Goal: Task Accomplishment & Management: Complete application form

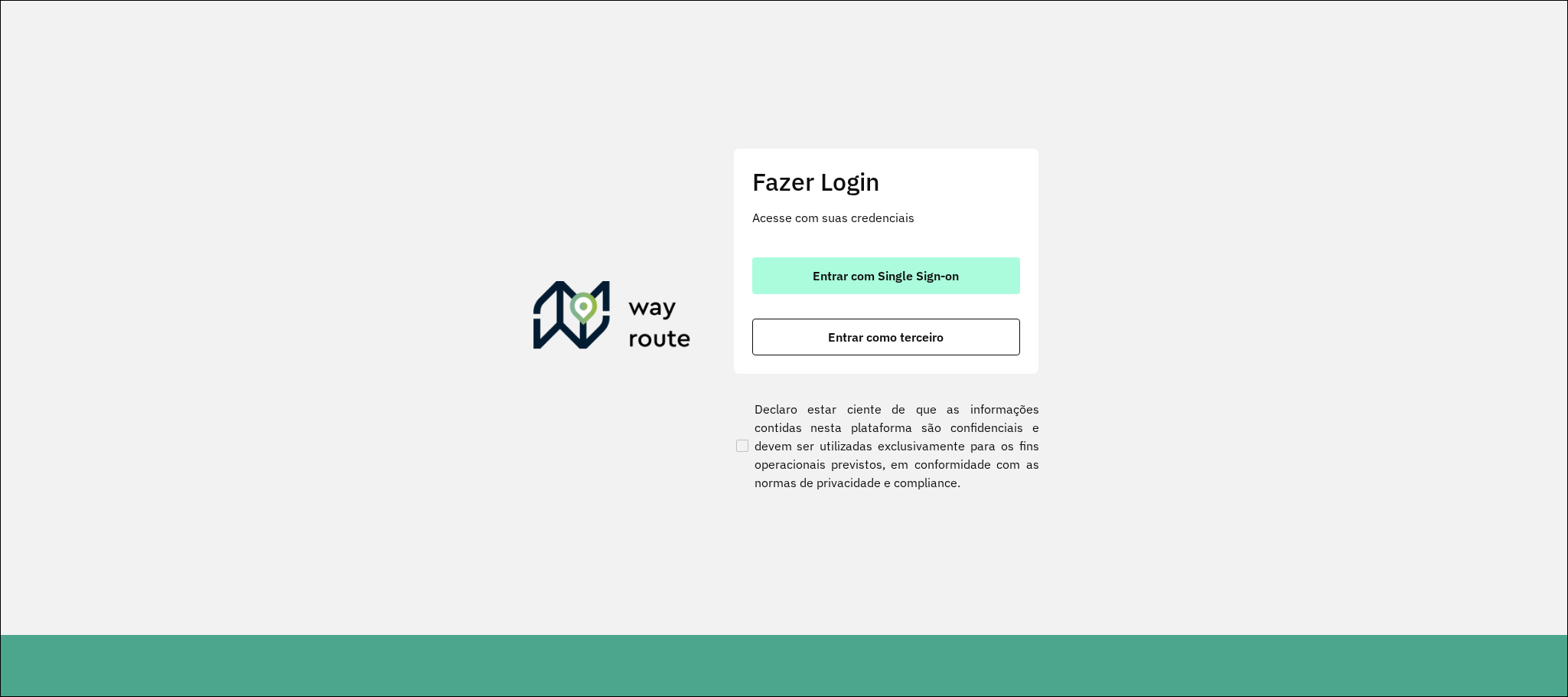
click at [919, 271] on span "Entrar com Single Sign-on" at bounding box center [885, 275] width 146 height 12
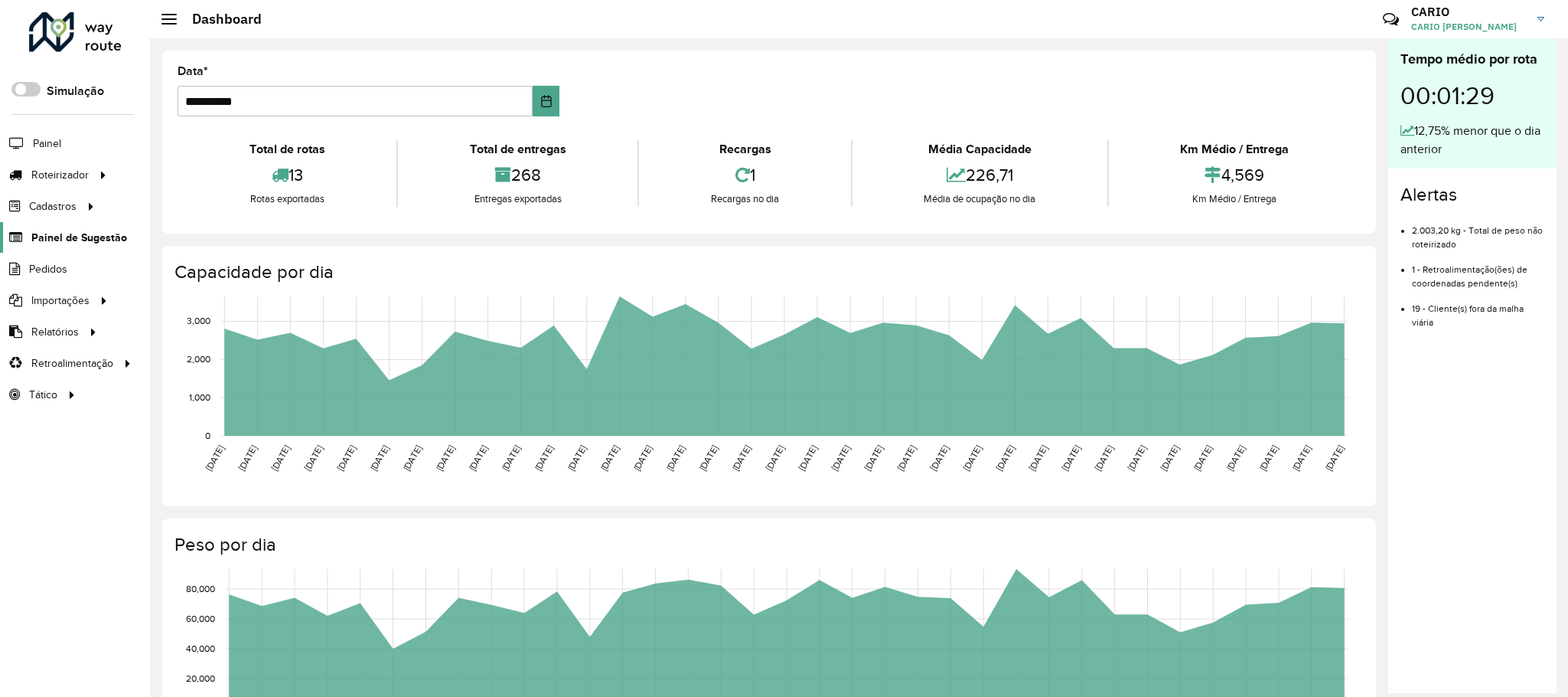
click at [51, 230] on link "Painel de Sugestão" at bounding box center [64, 237] width 127 height 31
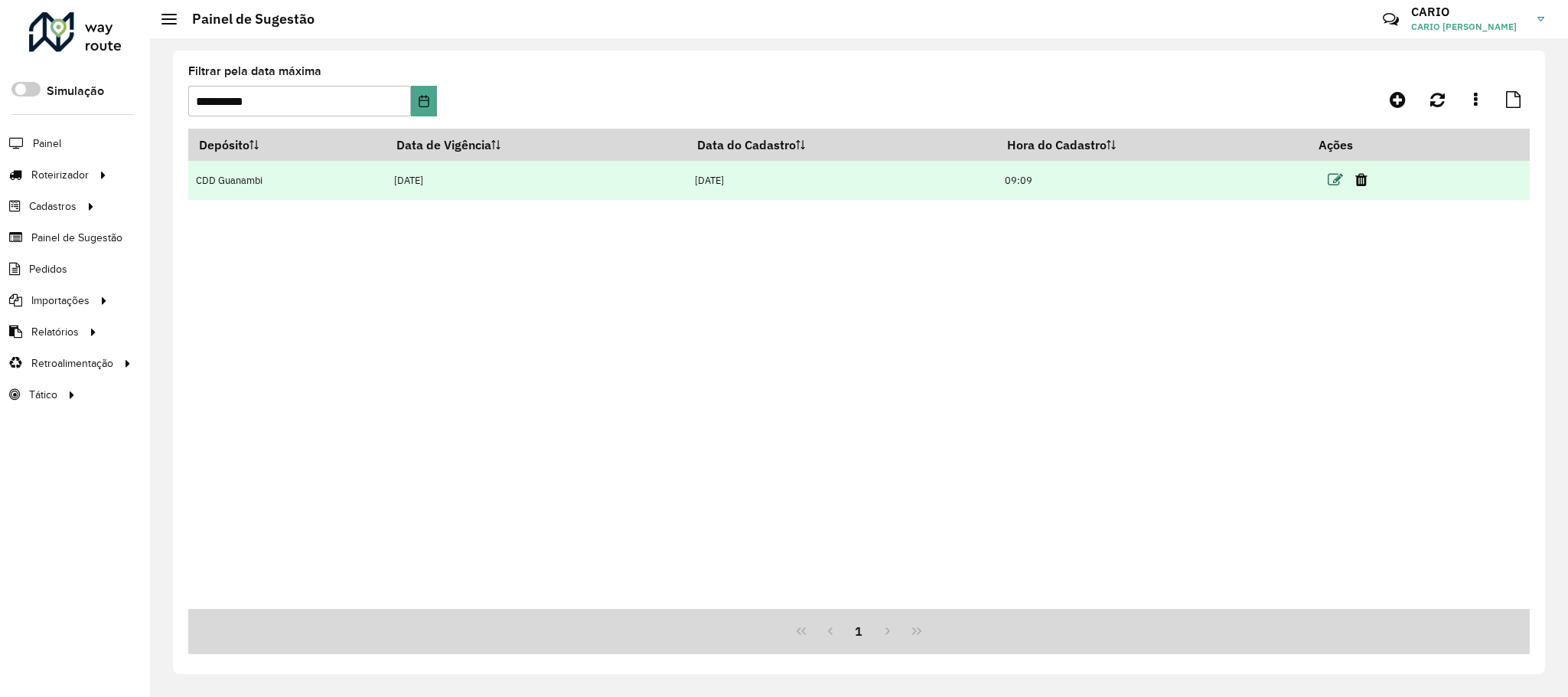
click at [1332, 184] on icon at bounding box center [1335, 179] width 16 height 16
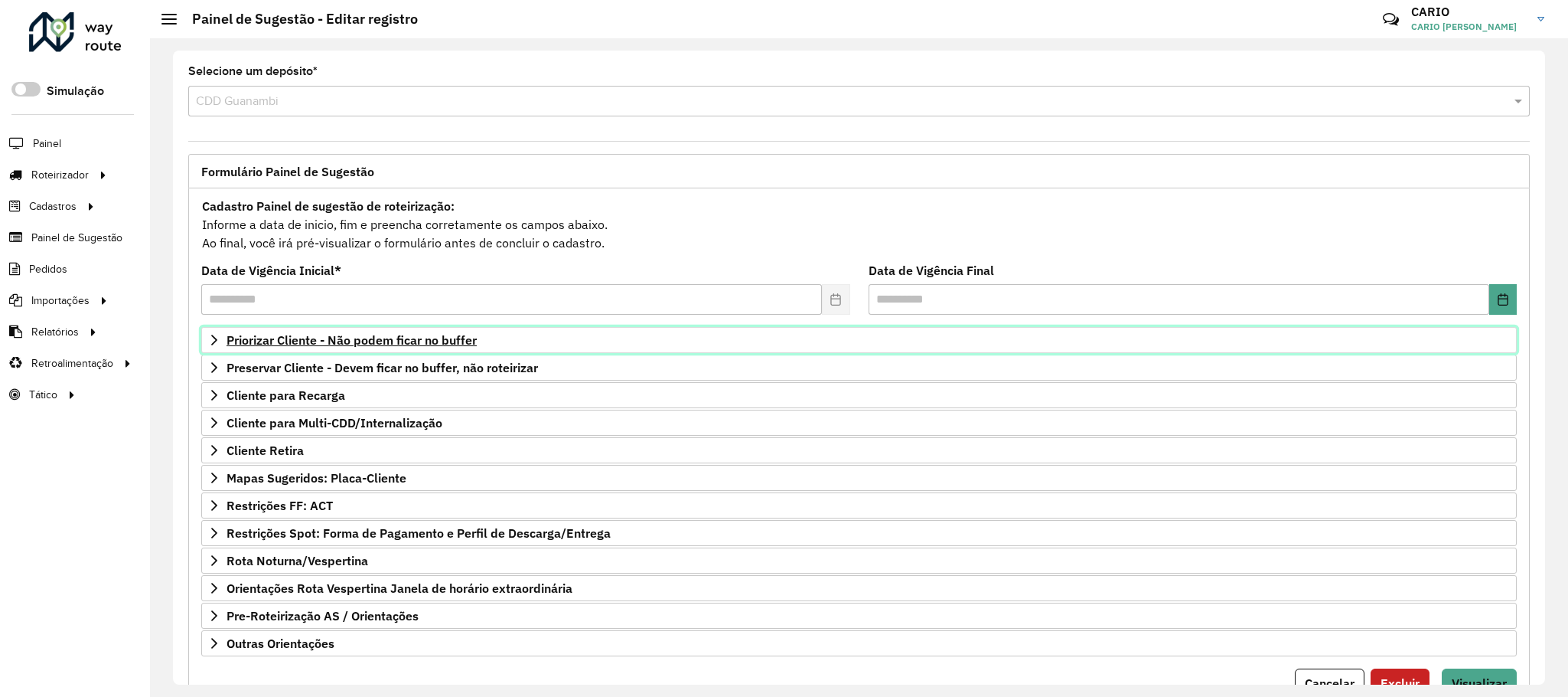
click at [409, 345] on span "Priorizar Cliente - Não podem ficar no buffer" at bounding box center [351, 340] width 250 height 12
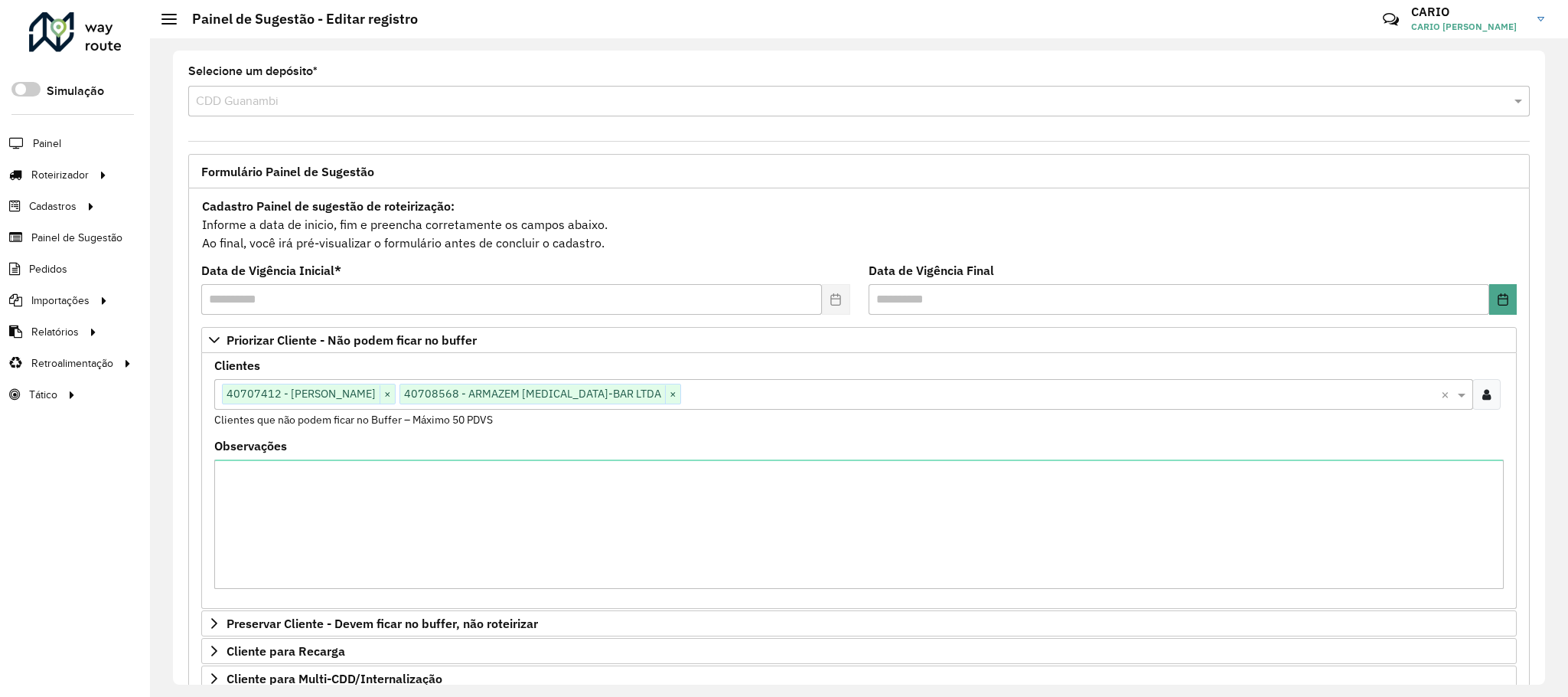
click at [733, 398] on input "text" at bounding box center [1060, 395] width 760 height 18
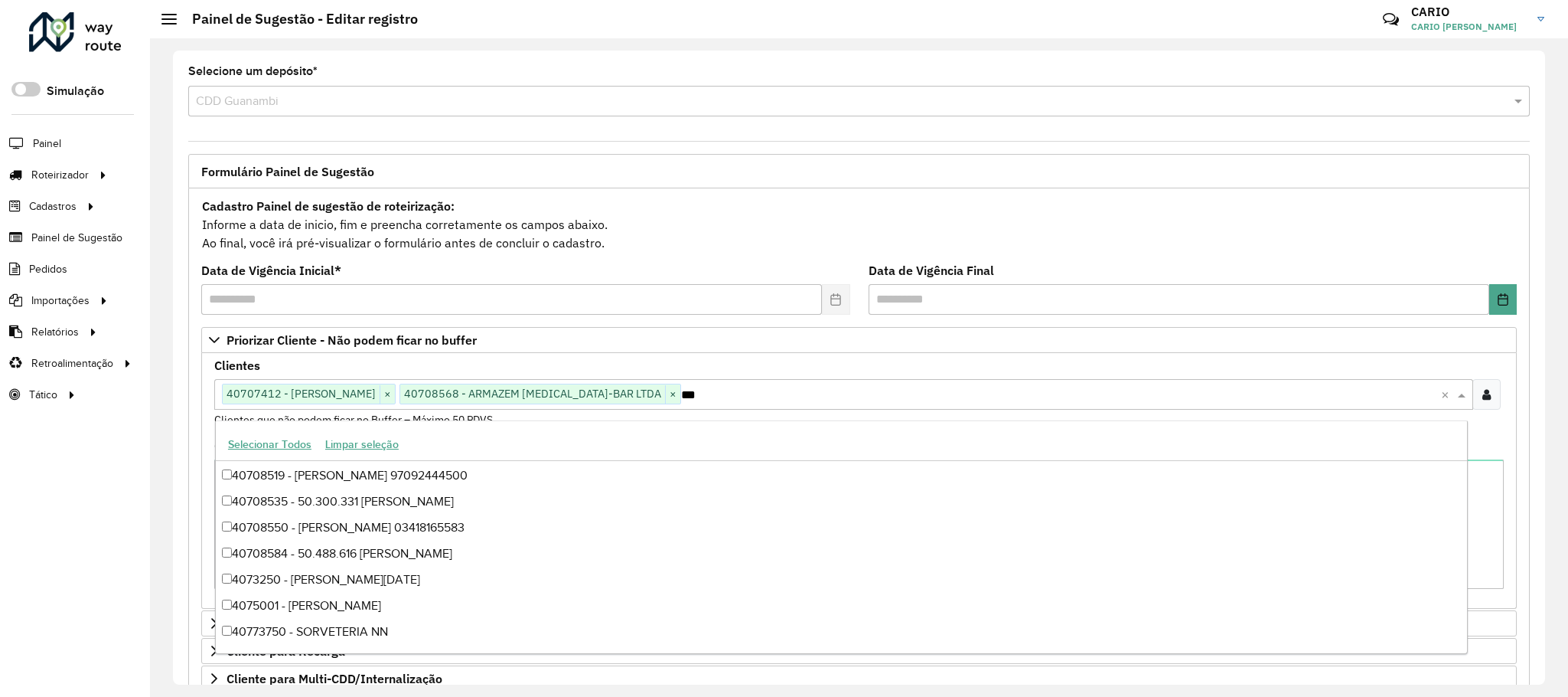
scroll to position [258, 0]
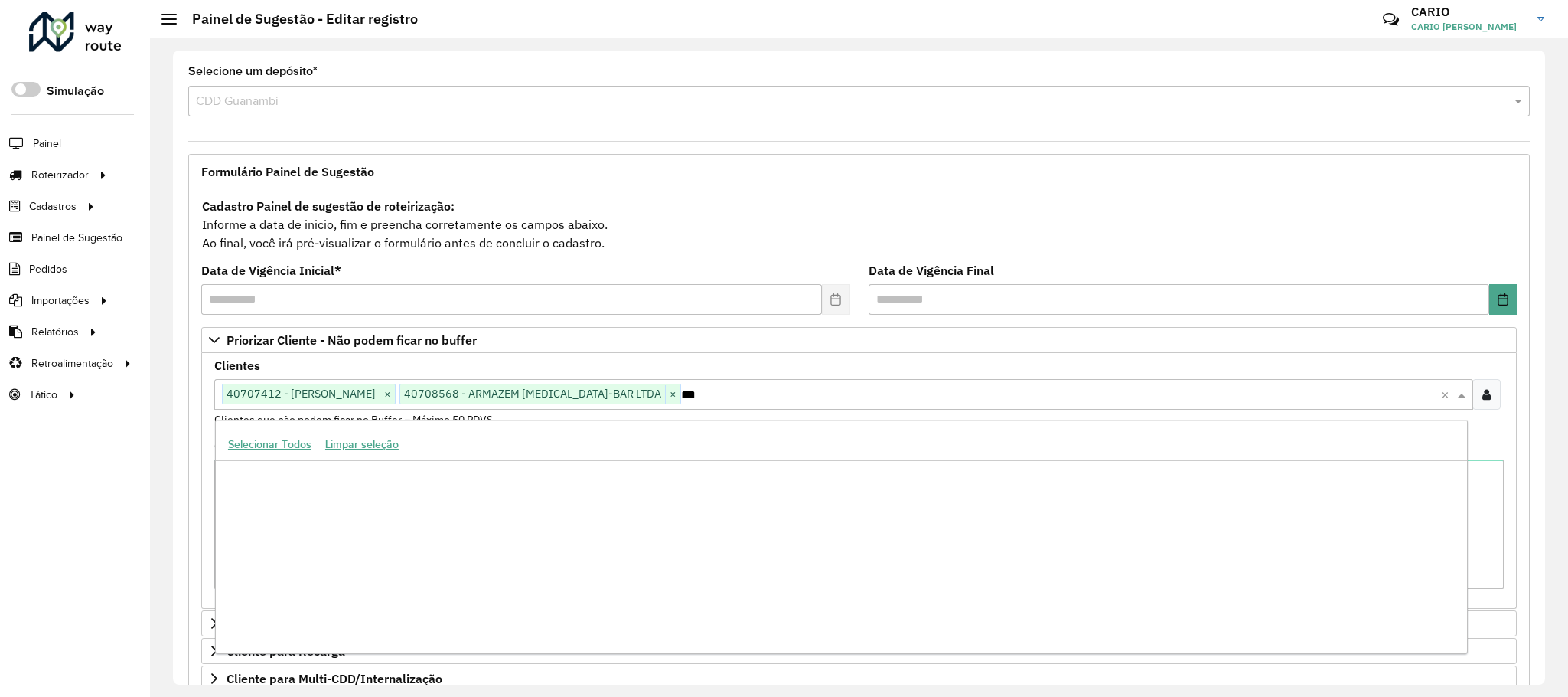
type input "****"
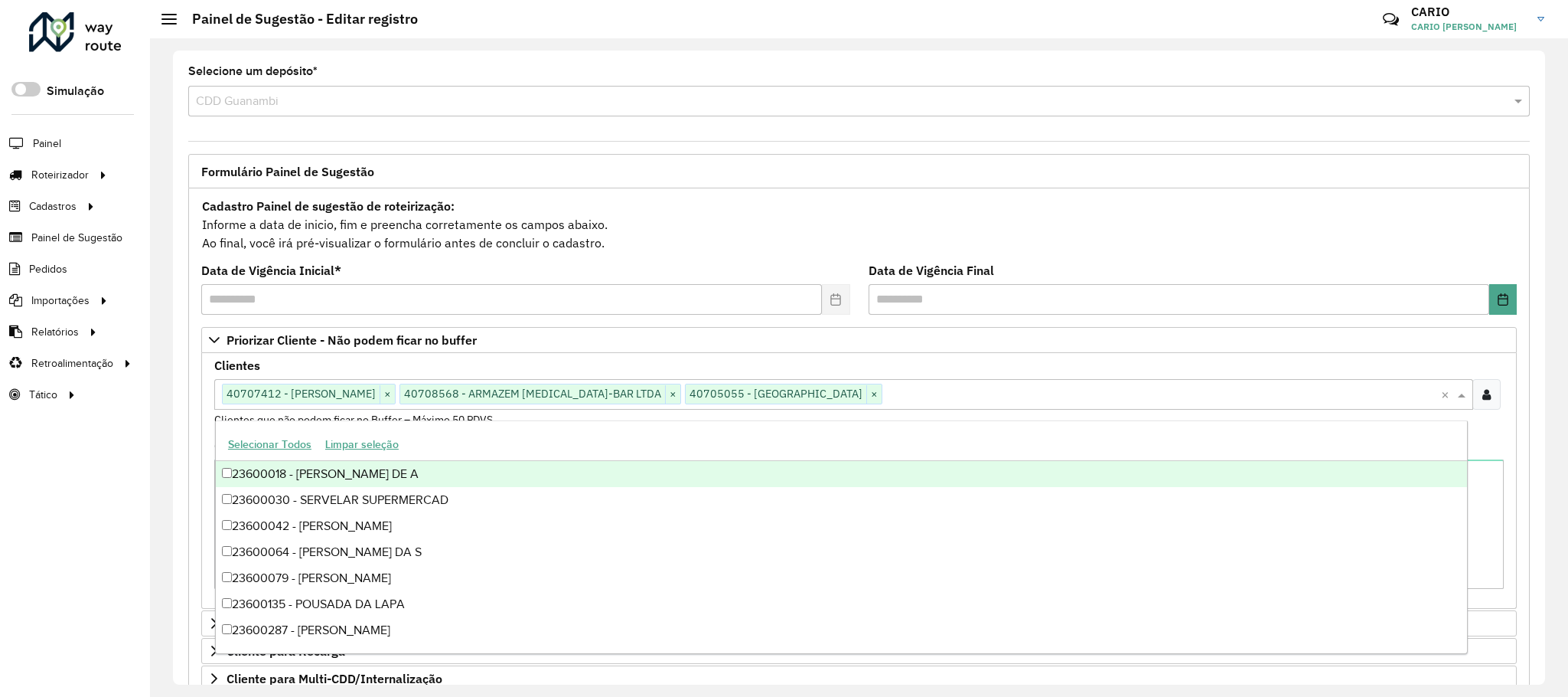
click at [271, 170] on span "Formulário Painel de Sugestão" at bounding box center [288, 171] width 173 height 12
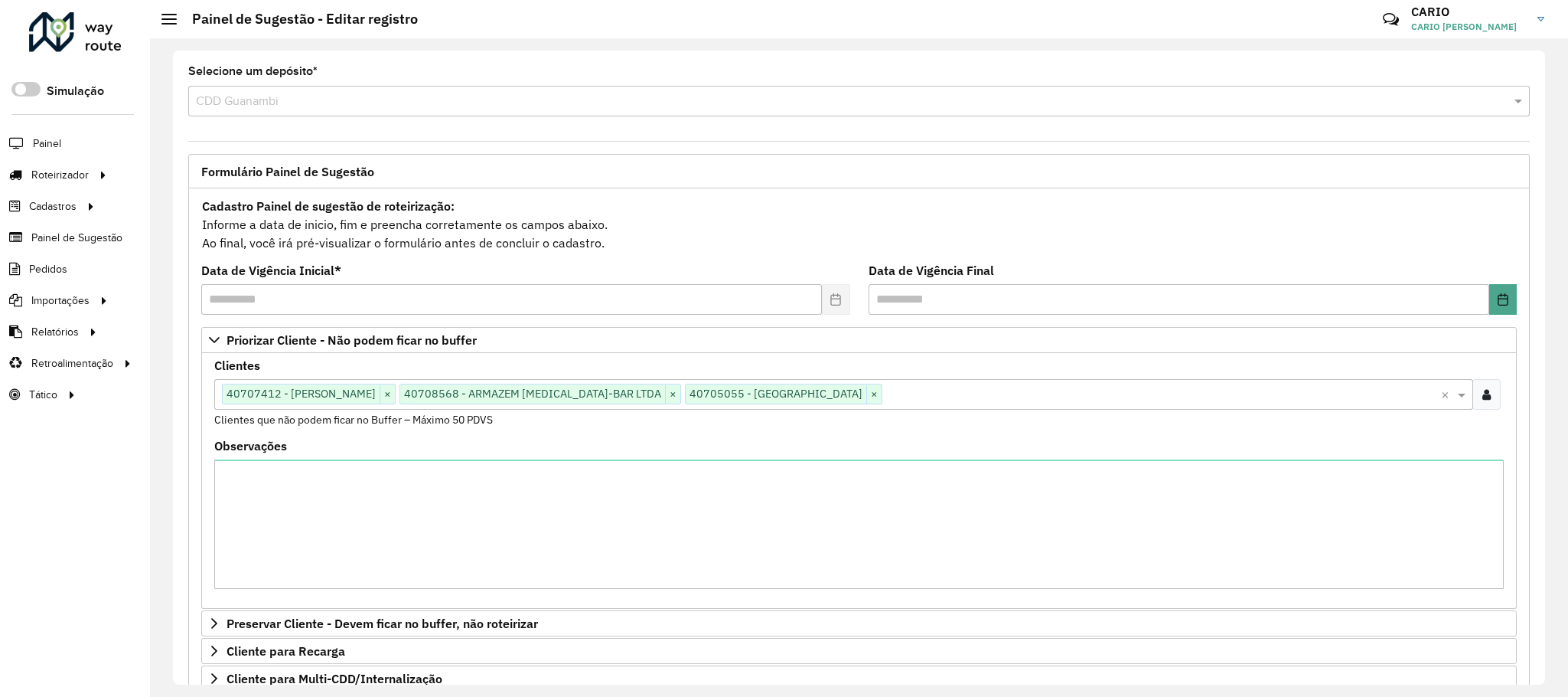
scroll to position [115, 0]
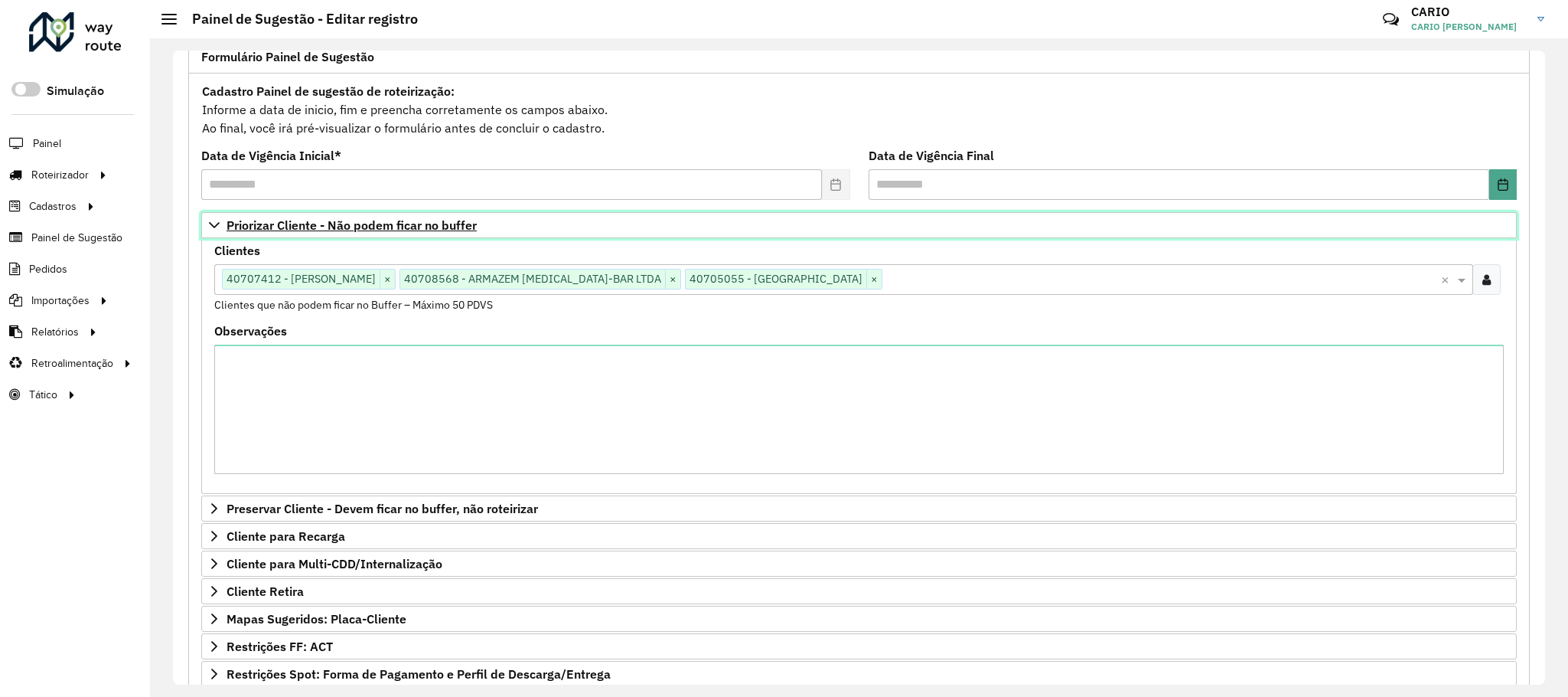
click at [289, 222] on span "Priorizar Cliente - Não podem ficar no buffer" at bounding box center [351, 225] width 250 height 12
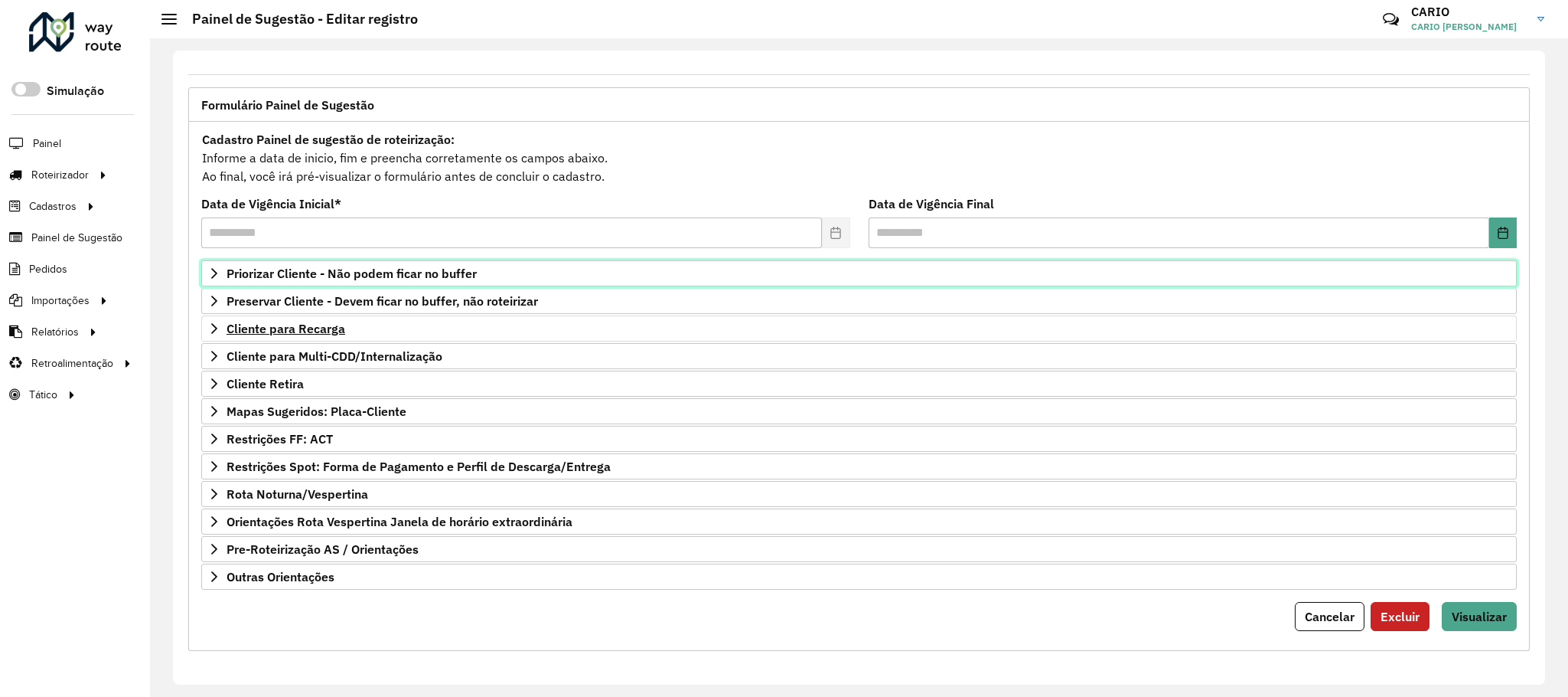
scroll to position [79, 0]
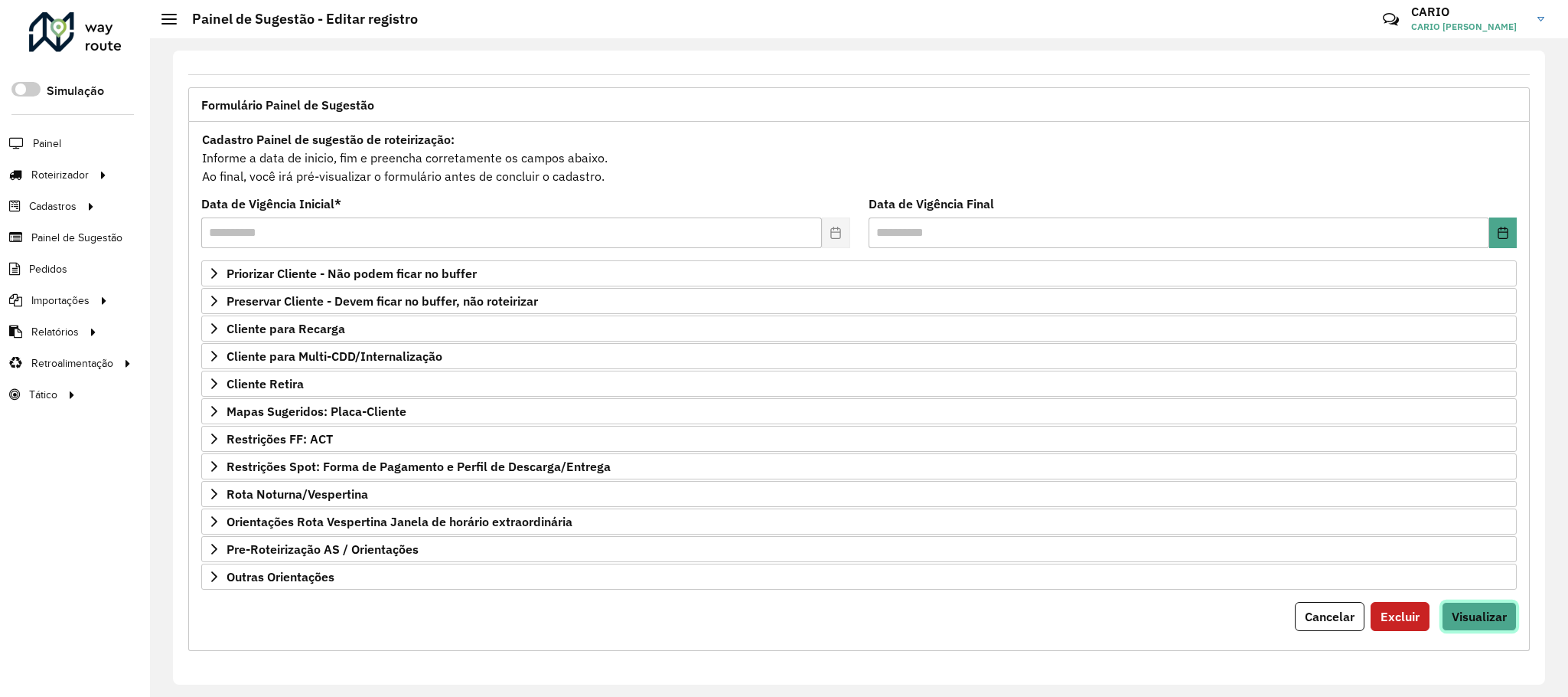
click at [1506, 616] on button "Visualizar" at bounding box center [1479, 616] width 75 height 29
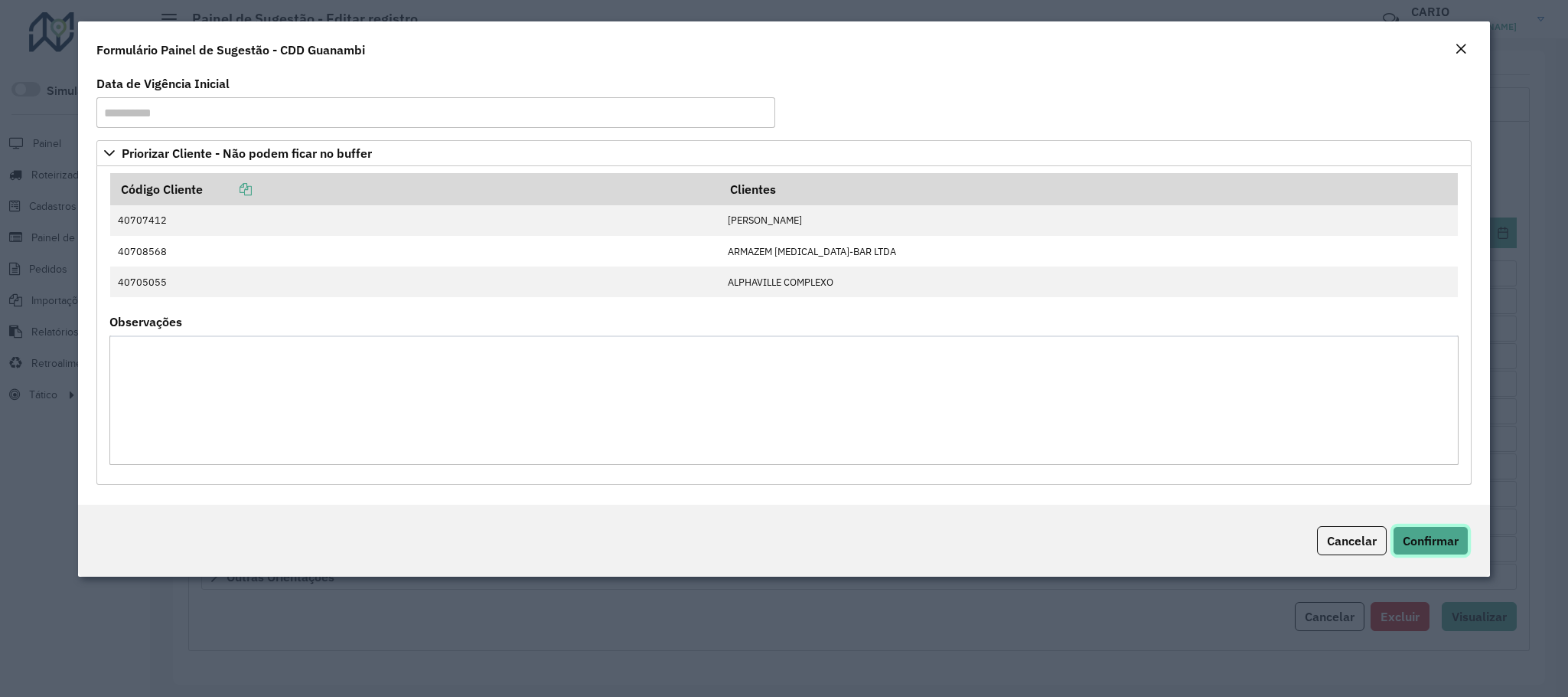
click at [1446, 540] on span "Confirmar" at bounding box center [1431, 540] width 56 height 16
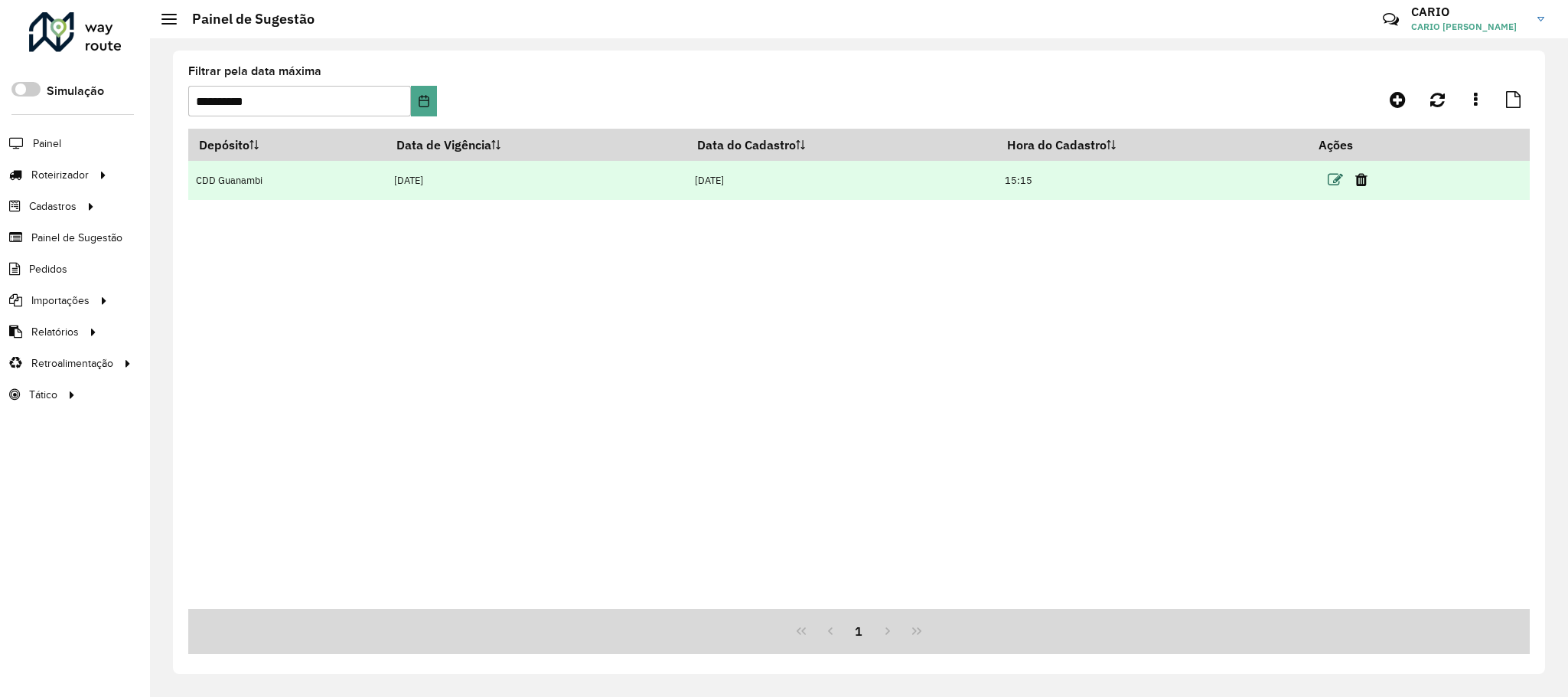
click at [1338, 180] on icon at bounding box center [1335, 179] width 16 height 16
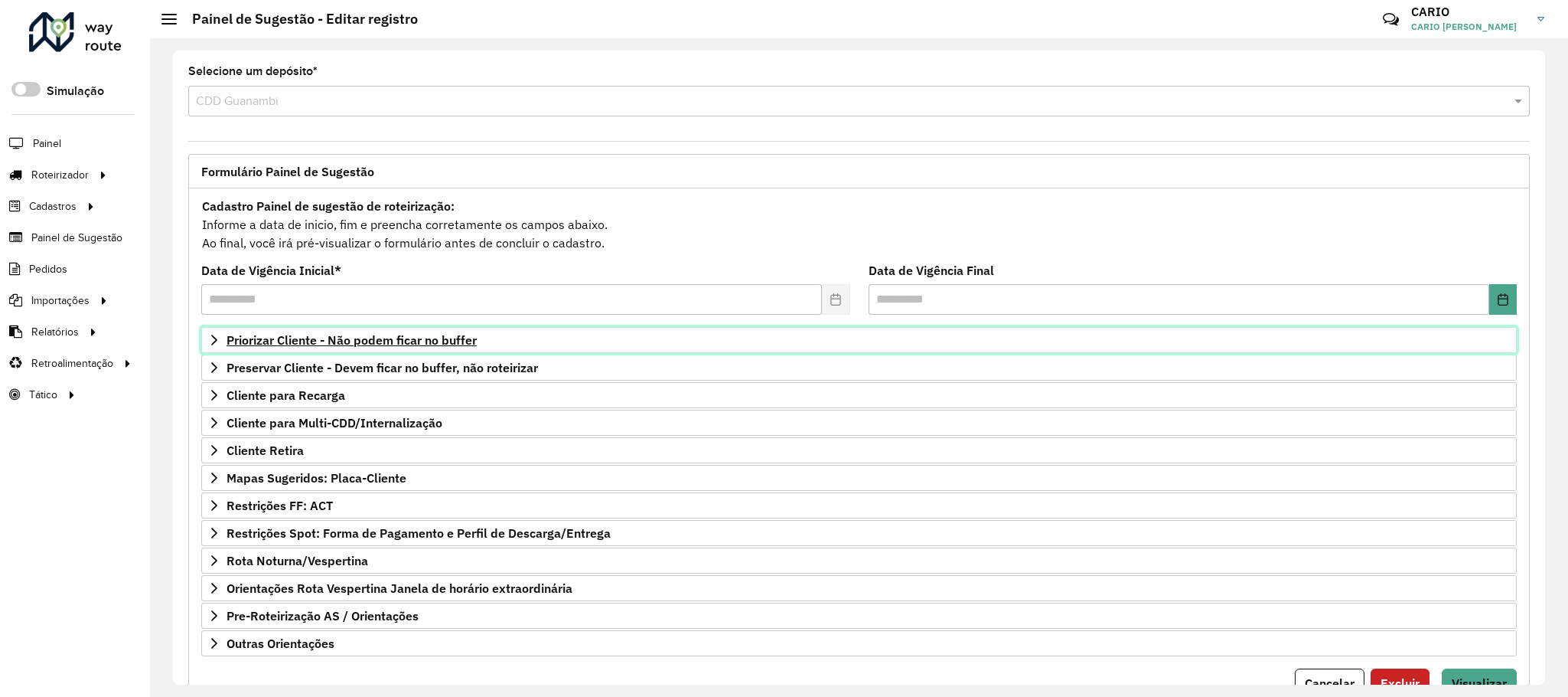
click at [455, 343] on span "Priorizar Cliente - Não podem ficar no buffer" at bounding box center [351, 340] width 250 height 12
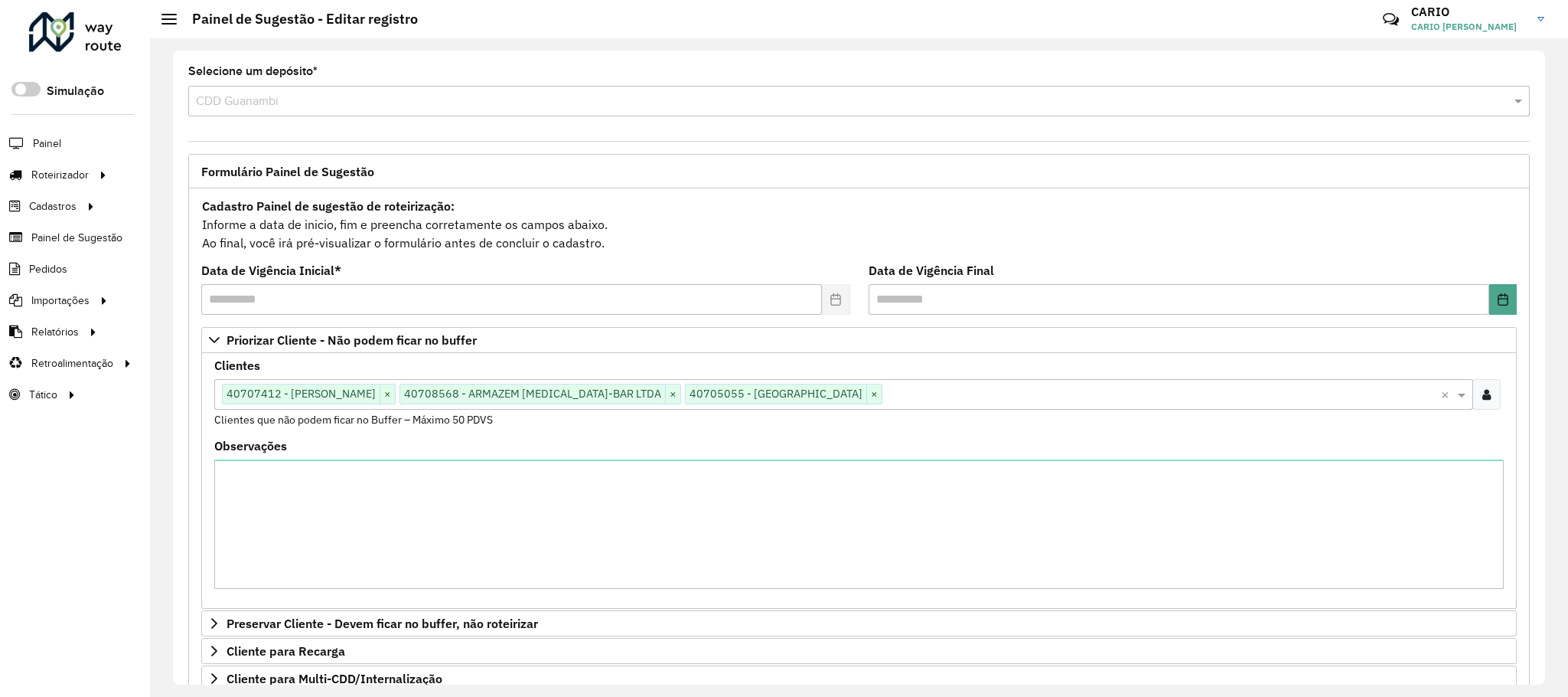
click at [975, 400] on input "text" at bounding box center [1162, 395] width 559 height 18
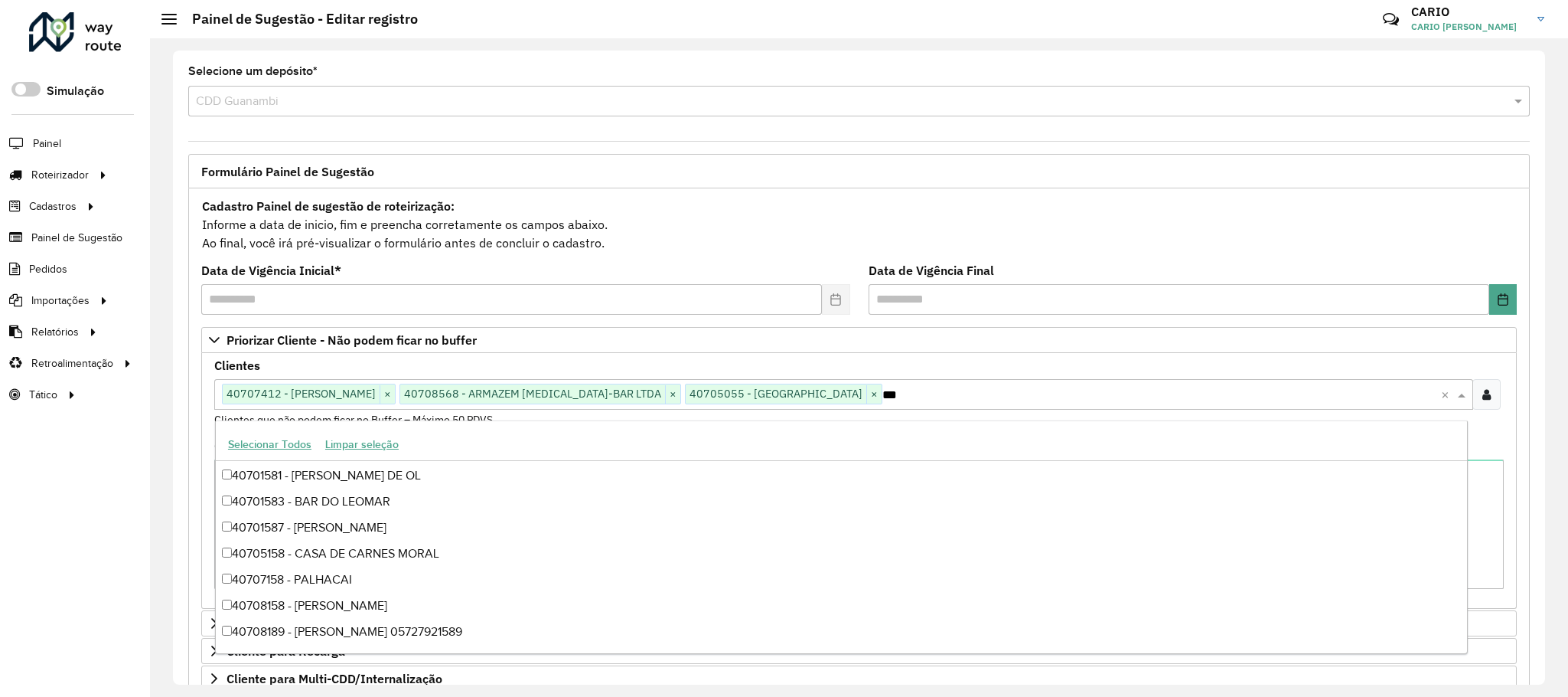
scroll to position [77, 0]
type input "****"
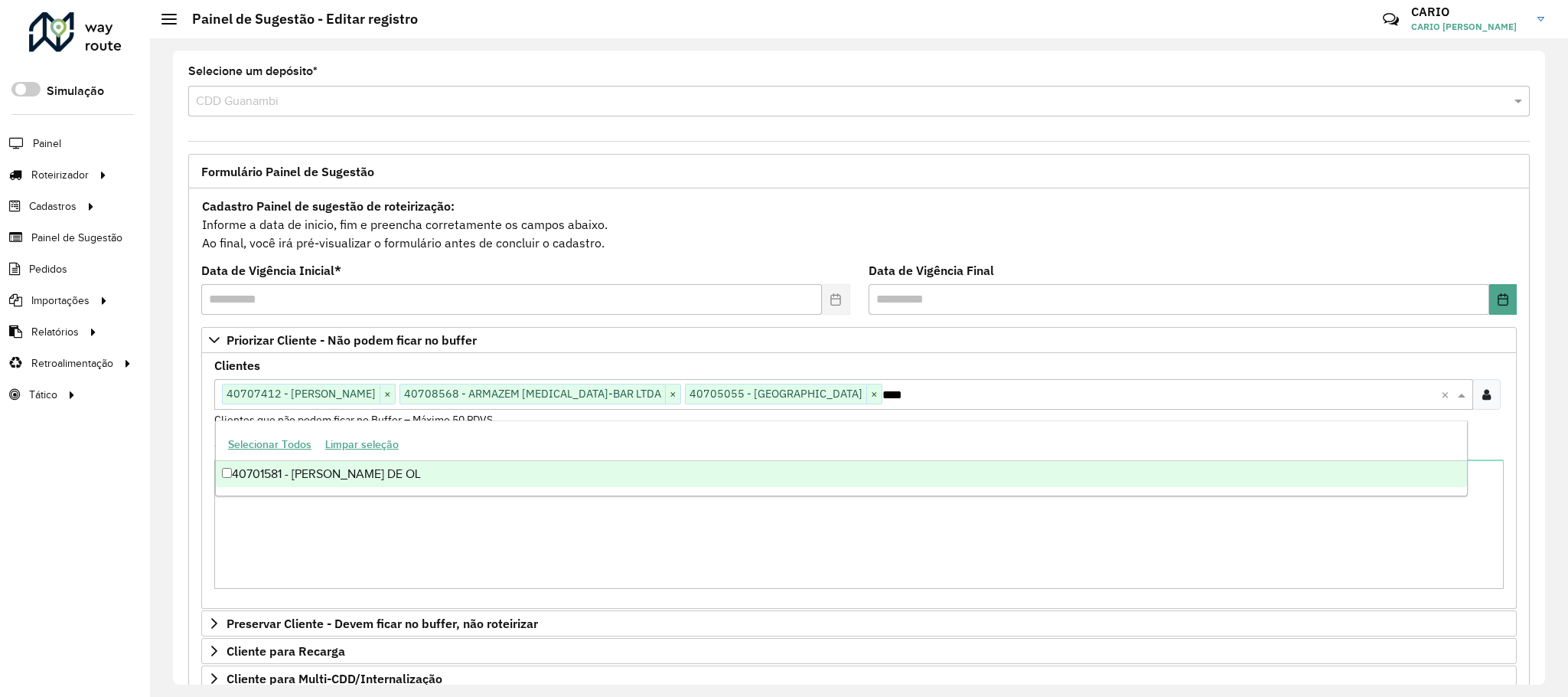
click at [715, 460] on div "Selecionar Todos Limpar seleção" at bounding box center [841, 444] width 1251 height 32
click at [708, 469] on div "40701581 - [PERSON_NAME] DE OL" at bounding box center [841, 473] width 1251 height 26
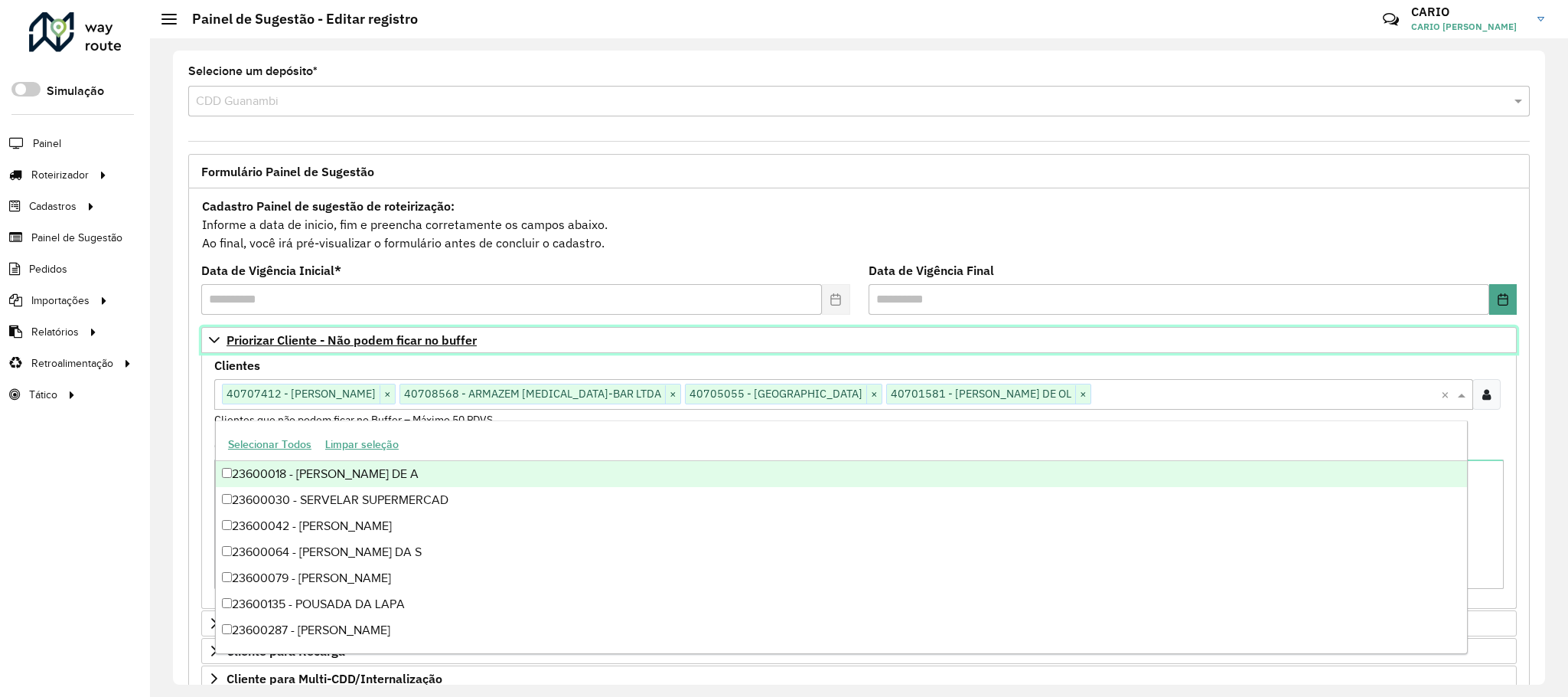
drag, startPoint x: 358, startPoint y: 342, endPoint x: 409, endPoint y: 349, distance: 51.5
click at [359, 341] on span "Priorizar Cliente - Não podem ficar no buffer" at bounding box center [351, 340] width 250 height 12
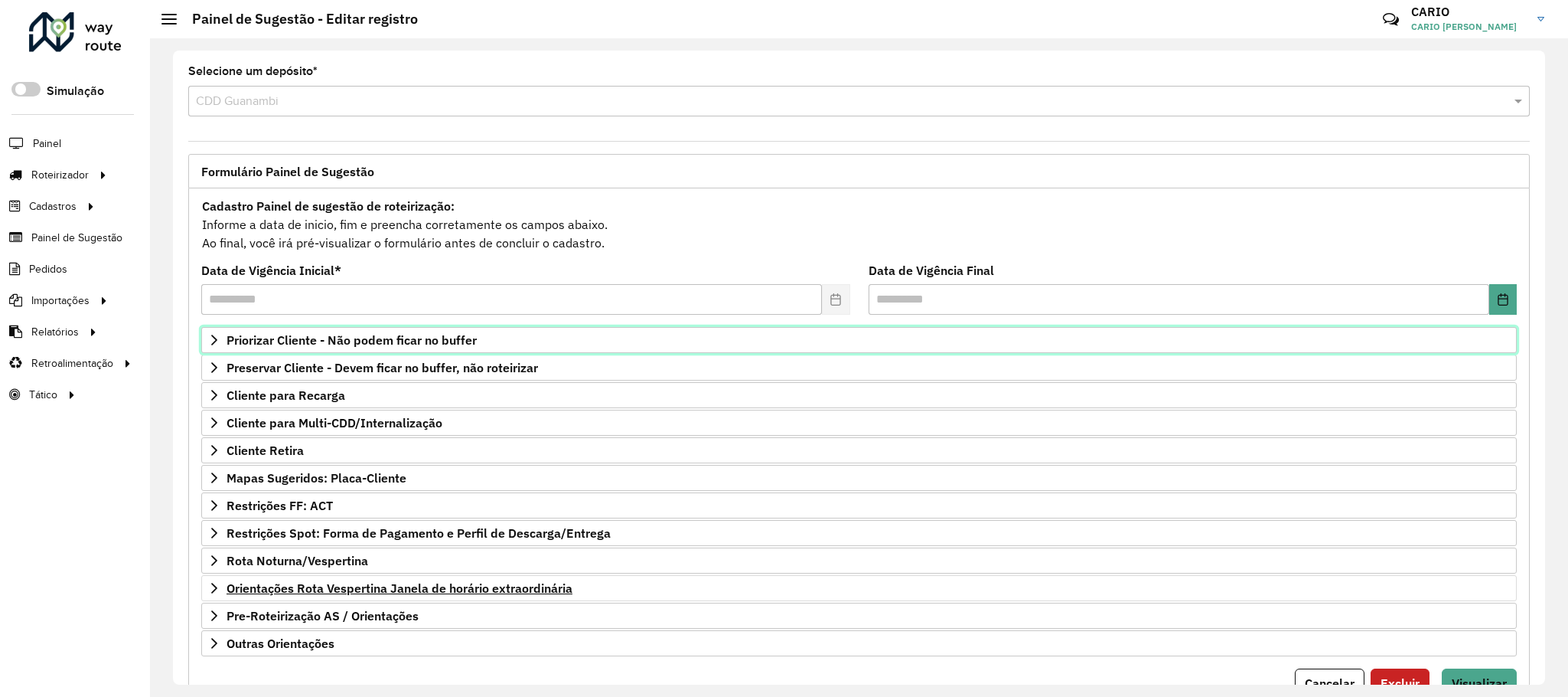
scroll to position [79, 0]
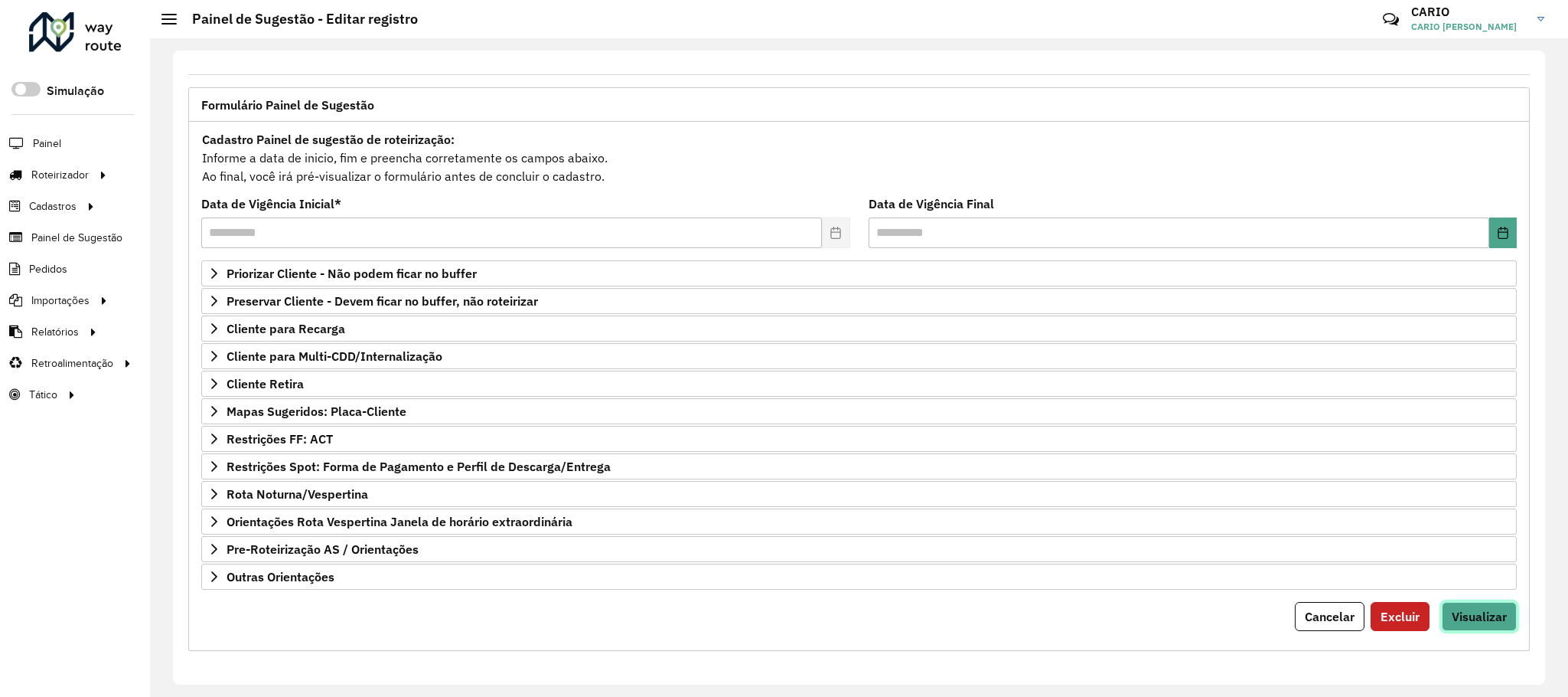
click at [1490, 618] on span "Visualizar" at bounding box center [1479, 616] width 55 height 16
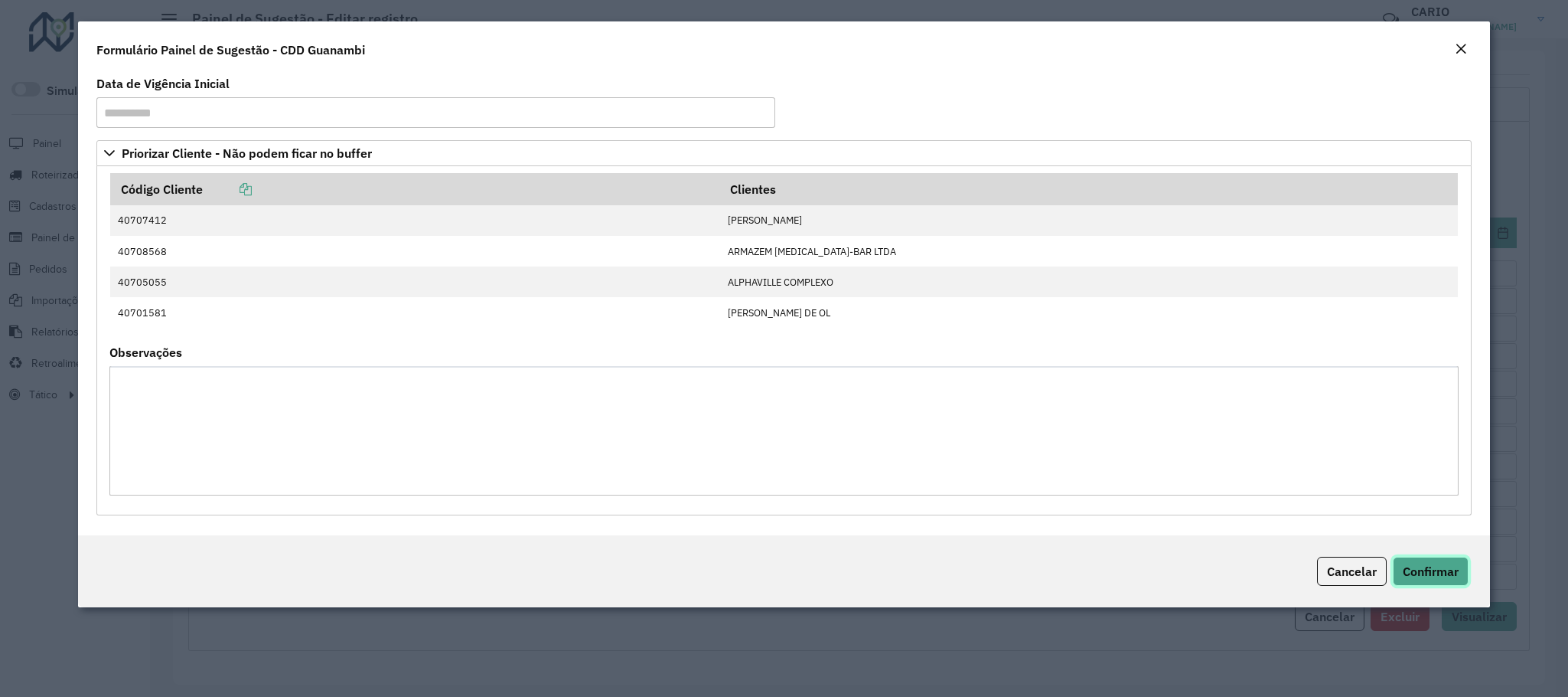
click at [1444, 568] on span "Confirmar" at bounding box center [1431, 570] width 56 height 16
